Goal: Information Seeking & Learning: Ask a question

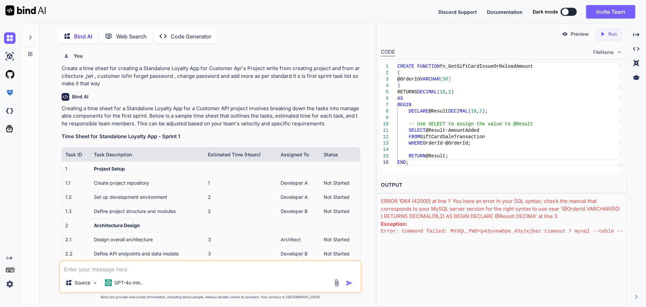
click at [178, 269] on textarea at bounding box center [210, 267] width 301 height 12
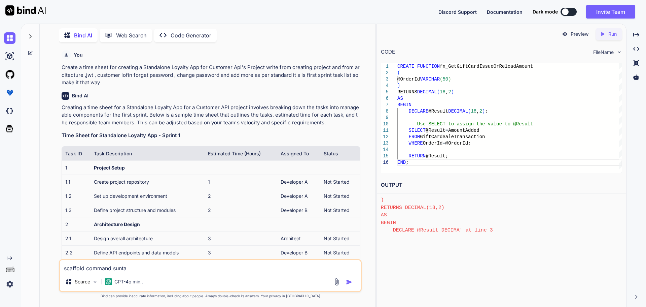
type textarea "scaffold command suntax"
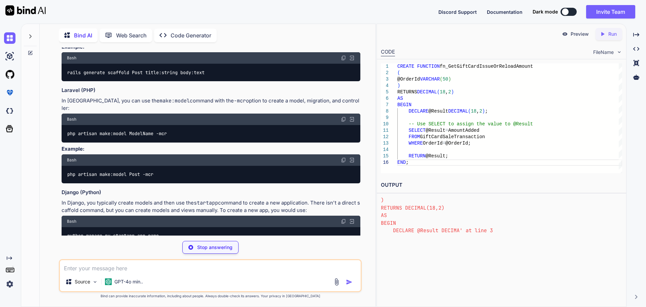
scroll to position [687, 0]
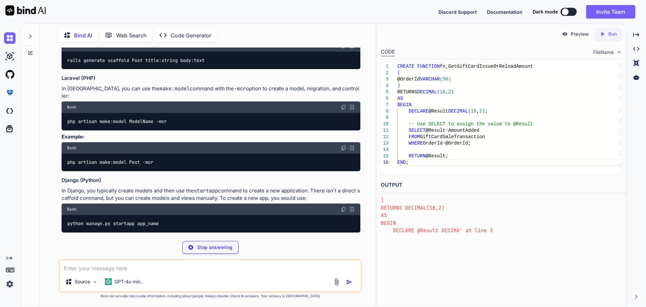
click at [151, 267] on textarea at bounding box center [210, 266] width 301 height 12
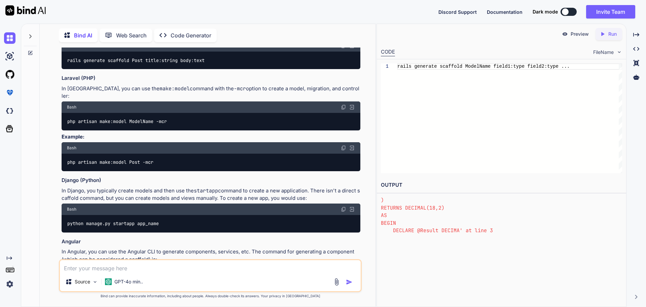
paste textarea "Scaffold-DbContext "Server=tcp:[DOMAIN_NAME],1433; Database=FiscalsRetail-QA; U…"
type textarea "Scaffold-DbContext "Server=tcp:[DOMAIN_NAME],1433; Database=FiscalsRetail-QA; U…"
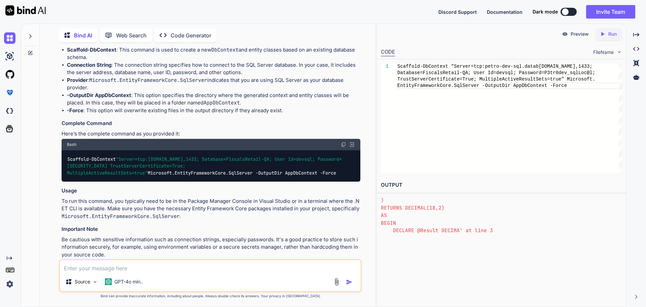
scroll to position [1113, 0]
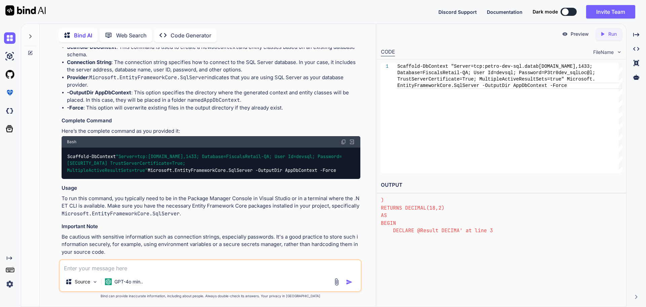
click at [148, 269] on textarea at bounding box center [210, 266] width 301 height 12
type textarea "file name"
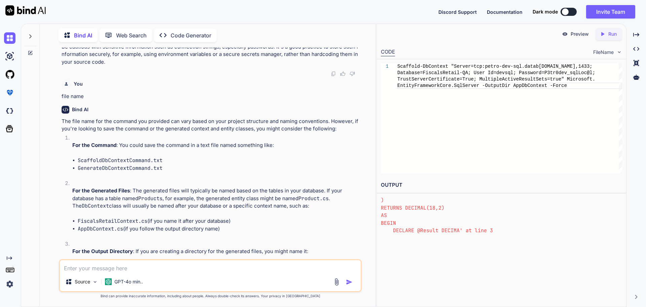
scroll to position [1337, 0]
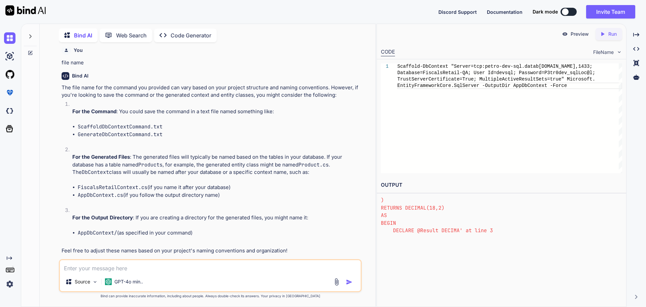
click at [147, 261] on textarea at bounding box center [210, 266] width 301 height 12
click at [95, 267] on textarea "how to add git" at bounding box center [210, 266] width 301 height 12
click at [95, 267] on textarea "how to add igore file to source control in visual studio at once all" at bounding box center [210, 266] width 301 height 12
click at [97, 268] on textarea "how to add igore file to source control in visual studio at once all" at bounding box center [210, 266] width 301 height 12
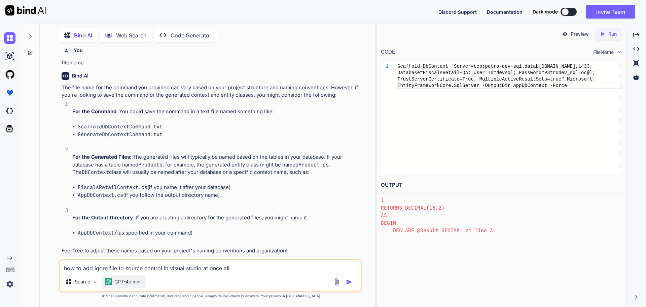
type textarea "how to add ignore file to source control in visual studio at once all"
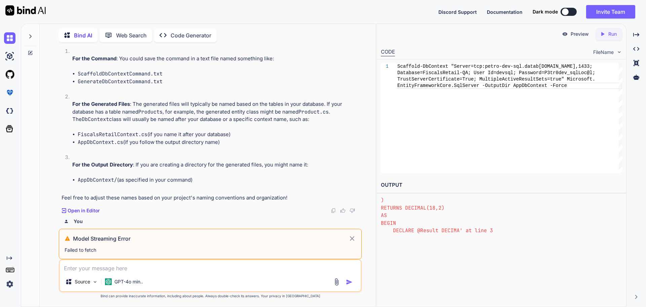
scroll to position [1391, 0]
click at [226, 229] on p "how to add ignore file to source control in visual studio at once all" at bounding box center [211, 233] width 299 height 8
copy div "how to add ignore file to source control in visual studio at once all"
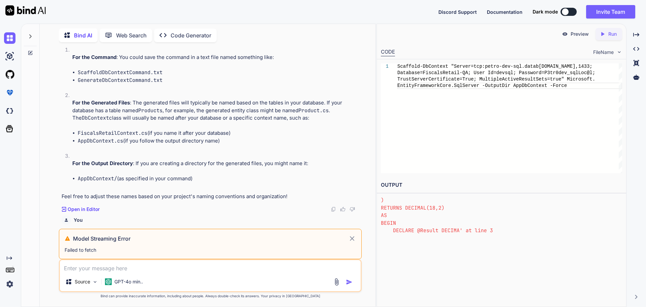
click at [349, 236] on icon at bounding box center [352, 238] width 8 height 8
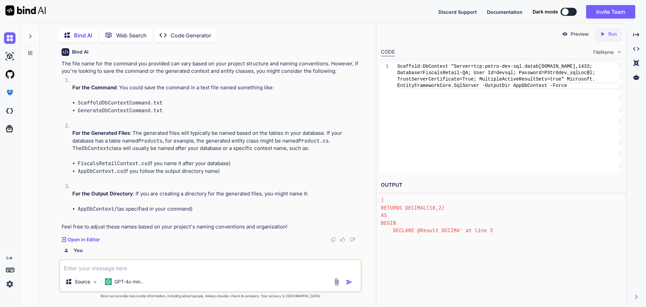
click at [232, 262] on textarea at bounding box center [210, 266] width 301 height 12
paste textarea "how to add ignore file to source control in visual studio at once all"
type textarea "how to add ignore file to source control in visual studio at once all"
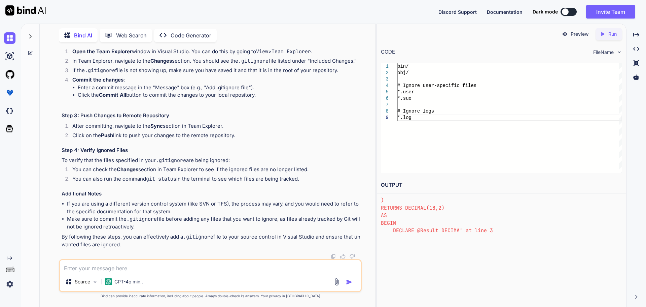
scroll to position [1786, 0]
click at [335, 144] on div "To add an ignore file (such as .gitignore for Git) to source control in Visual …" at bounding box center [211, 85] width 299 height 327
click at [195, 264] on textarea at bounding box center [210, 266] width 301 height 12
type textarea "where to exclude file"
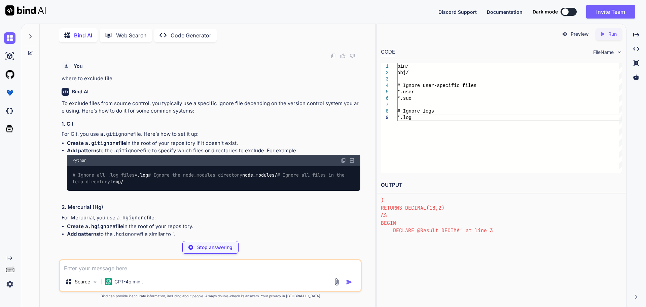
scroll to position [1992, 0]
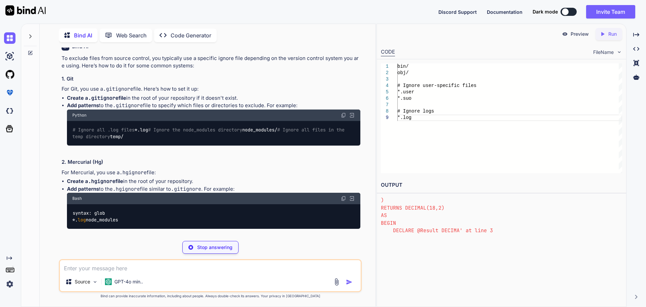
click at [213, 242] on div "Stop answering" at bounding box center [210, 247] width 56 height 13
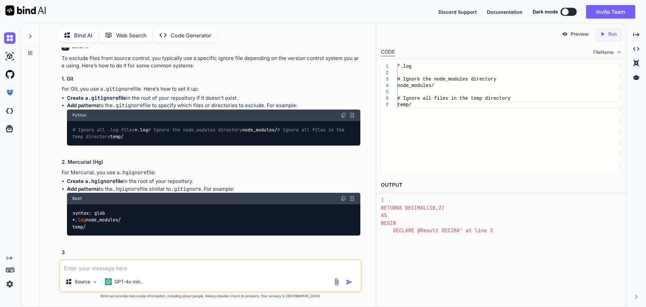
click at [117, 37] on p "where to exclude file" at bounding box center [211, 34] width 299 height 8
copy p "where to exclude file"
click at [107, 267] on textarea at bounding box center [210, 266] width 301 height 12
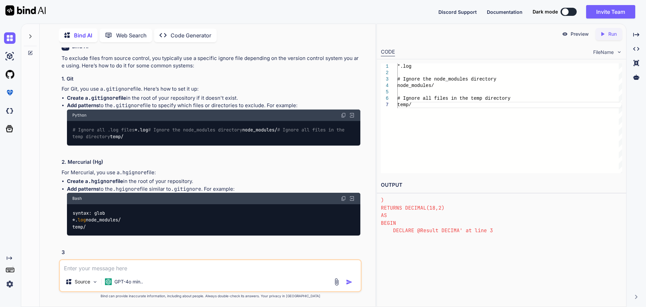
paste textarea "where to exclude file"
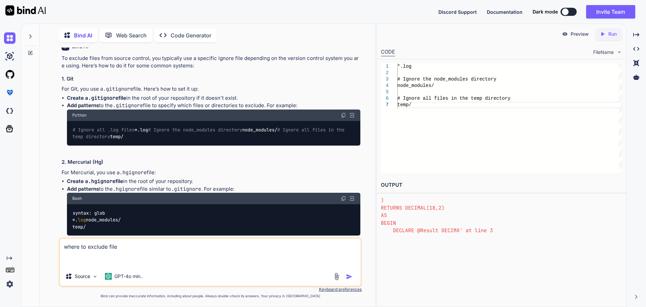
click at [81, 248] on textarea "where to exclude file" at bounding box center [210, 252] width 301 height 28
type textarea "where can i see the file i excluded"
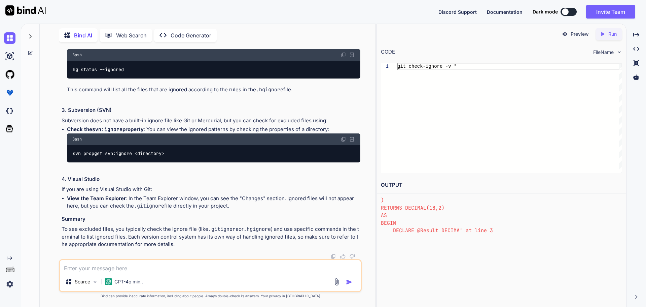
scroll to position [2567, 0]
